Goal: Find contact information: Find contact information

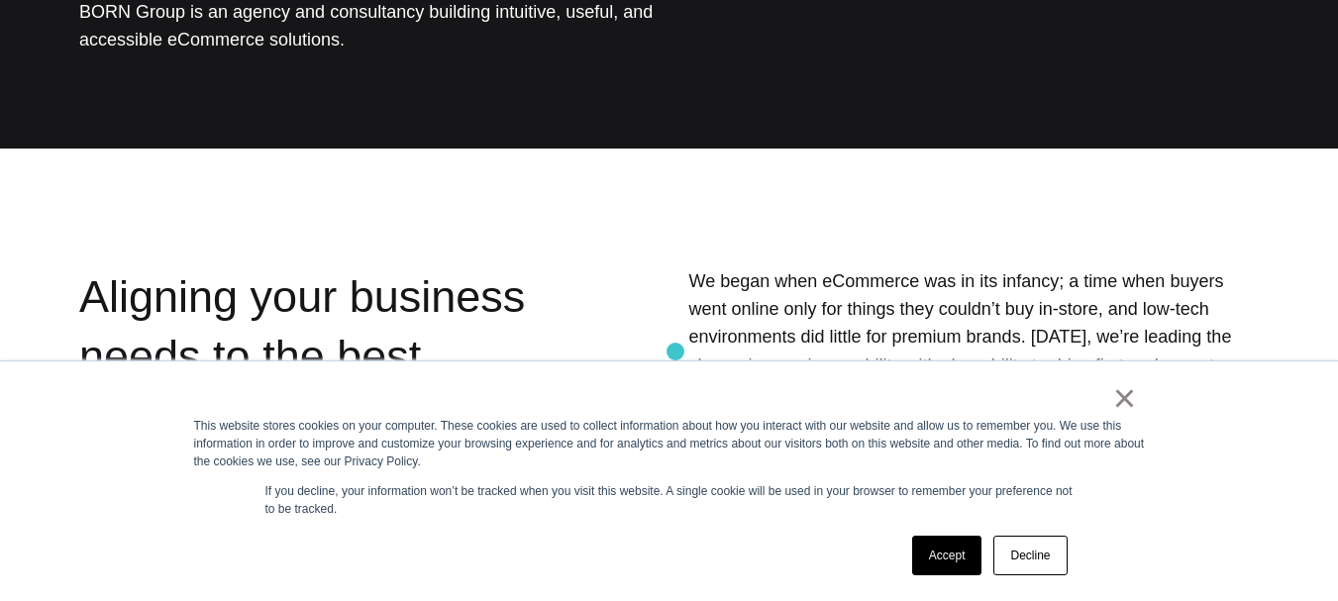
scroll to position [396, 0]
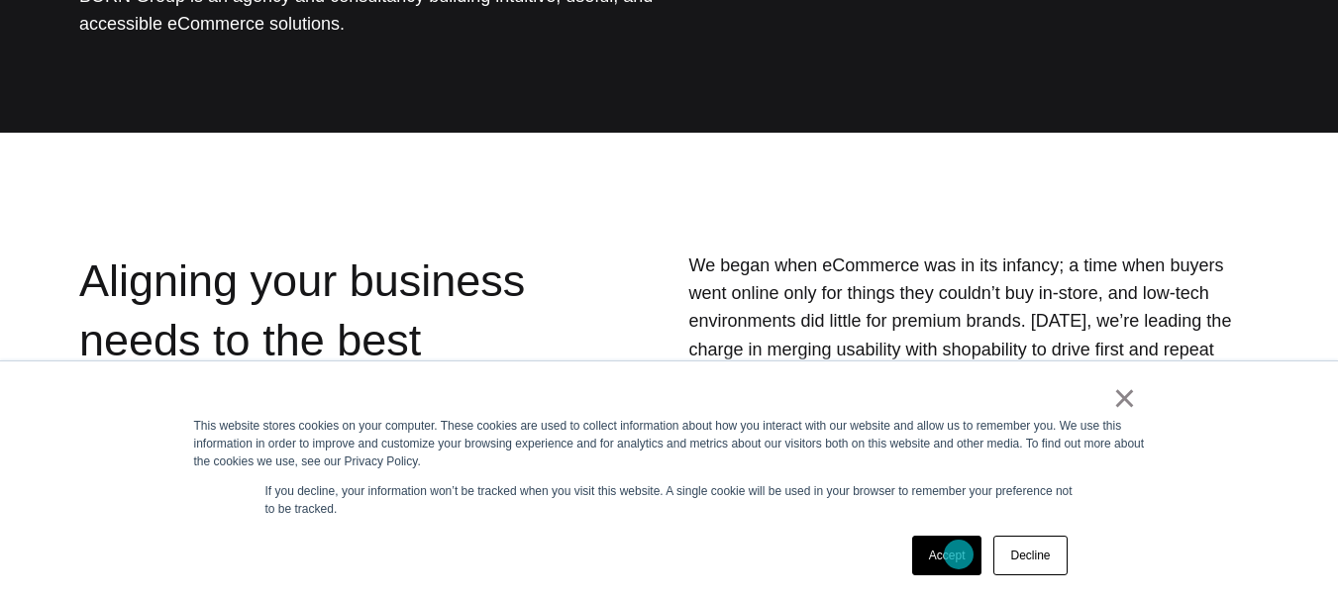
click at [959, 555] on link "Accept" at bounding box center [947, 556] width 70 height 40
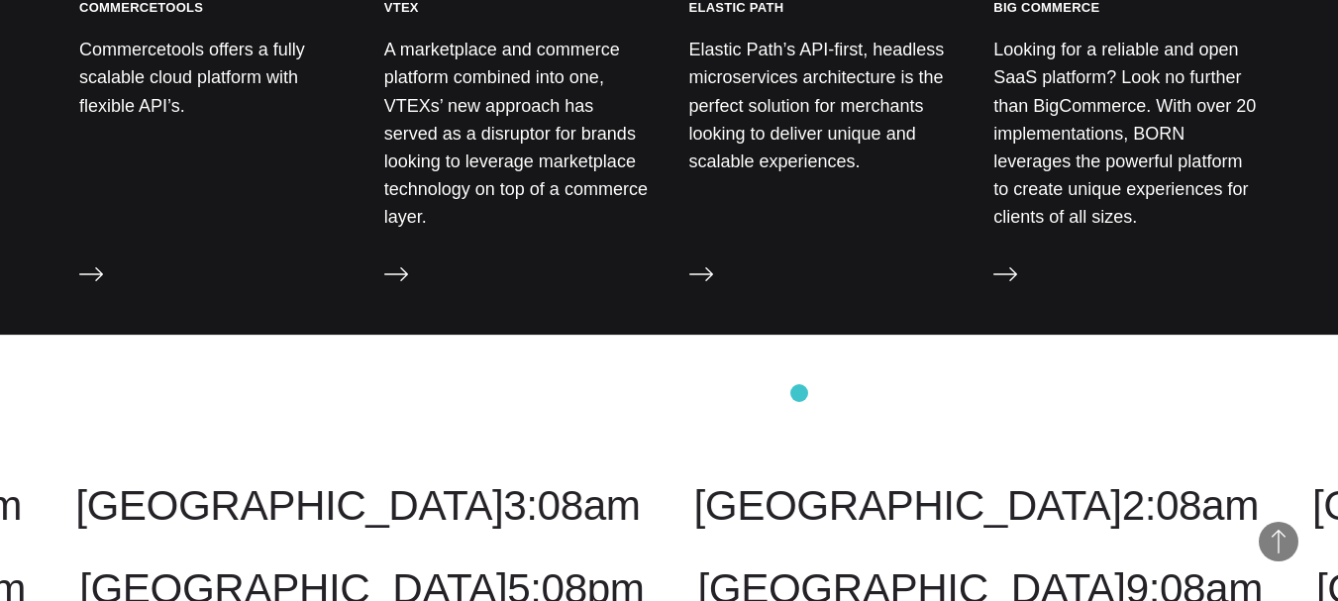
scroll to position [2409, 0]
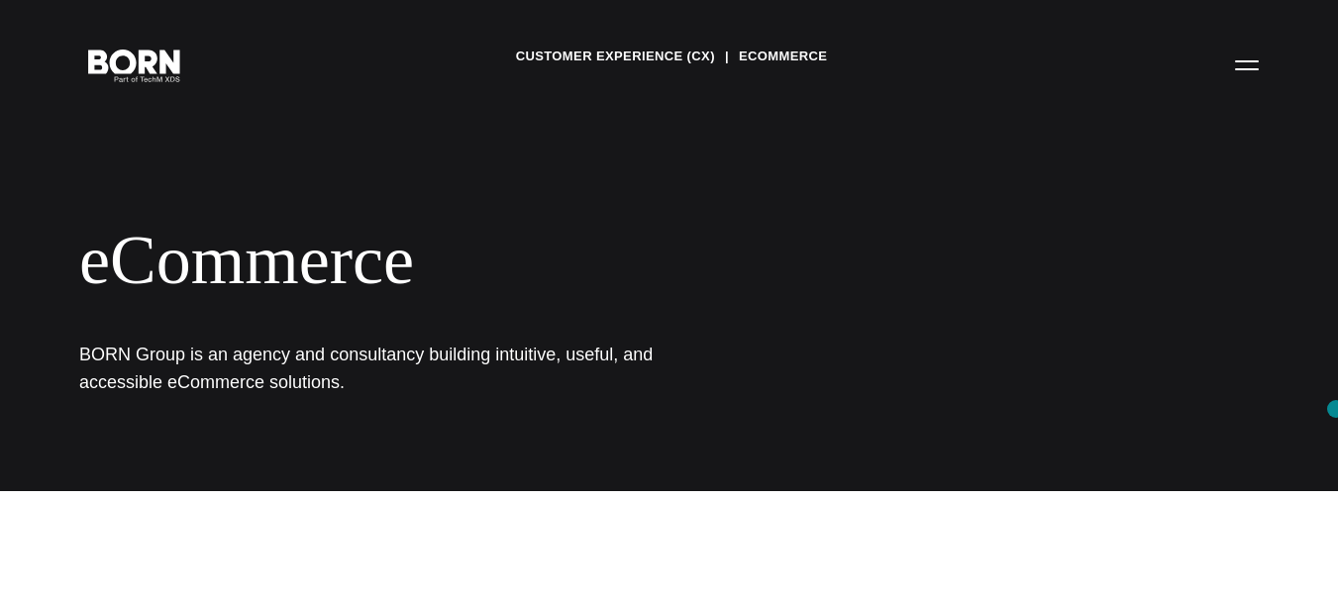
scroll to position [0, 0]
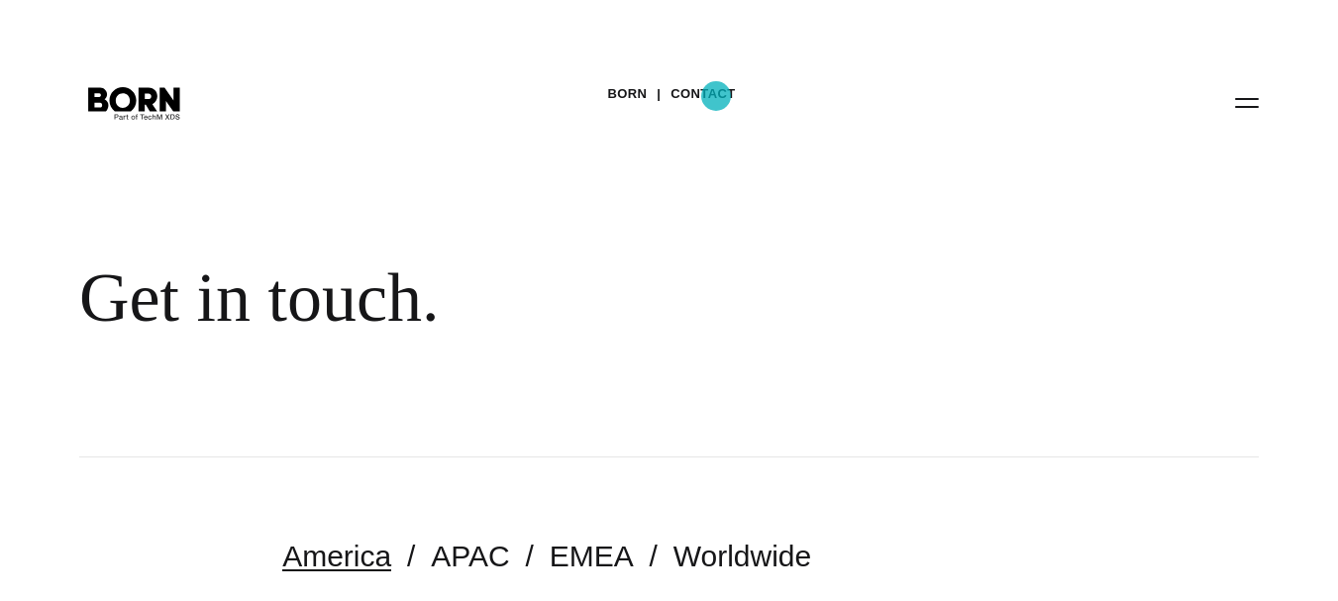
click at [716, 96] on link "Contact" at bounding box center [703, 94] width 64 height 30
